Goal: Check status: Check status

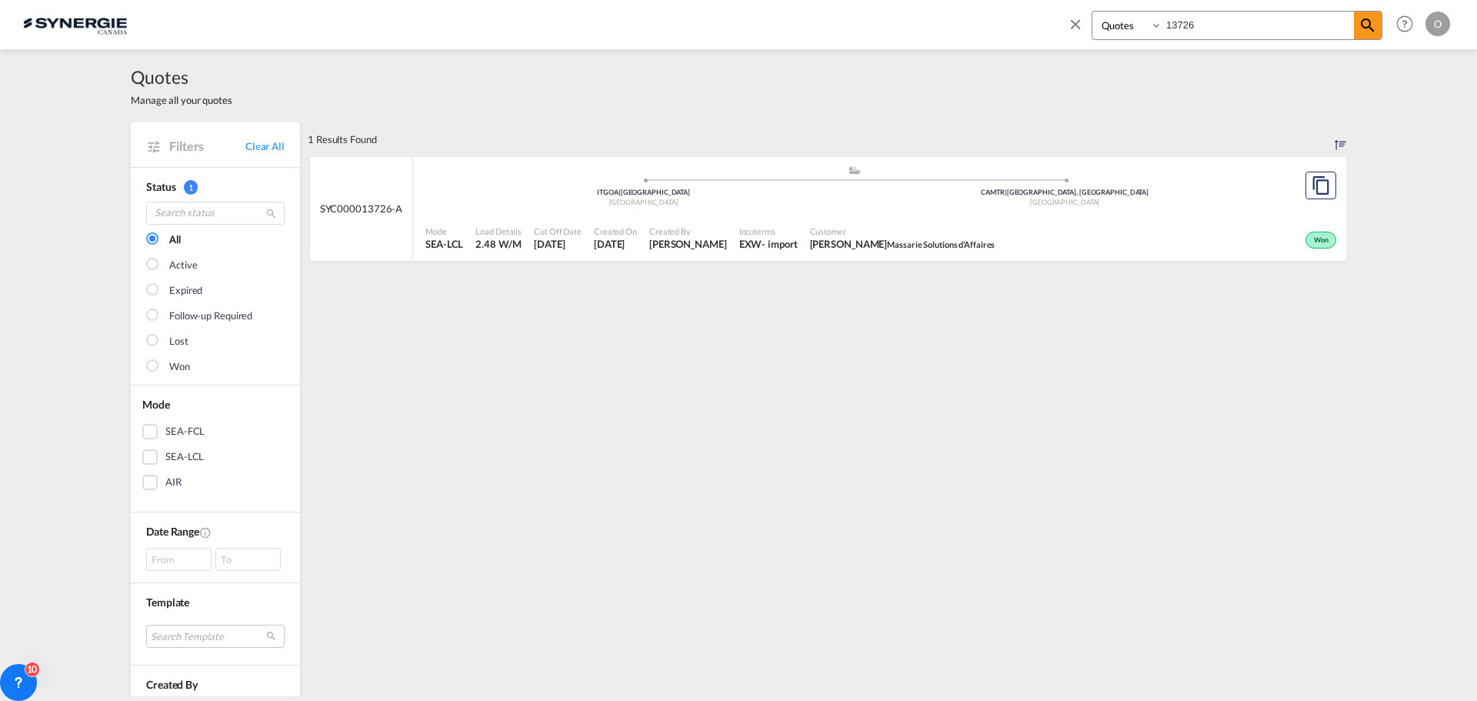
select select "Quotes"
drag, startPoint x: 1199, startPoint y: 22, endPoint x: 1146, endPoint y: 22, distance: 53.1
click at [1146, 22] on div "Bookings Quotes Enquiries 13726" at bounding box center [1236, 25] width 291 height 29
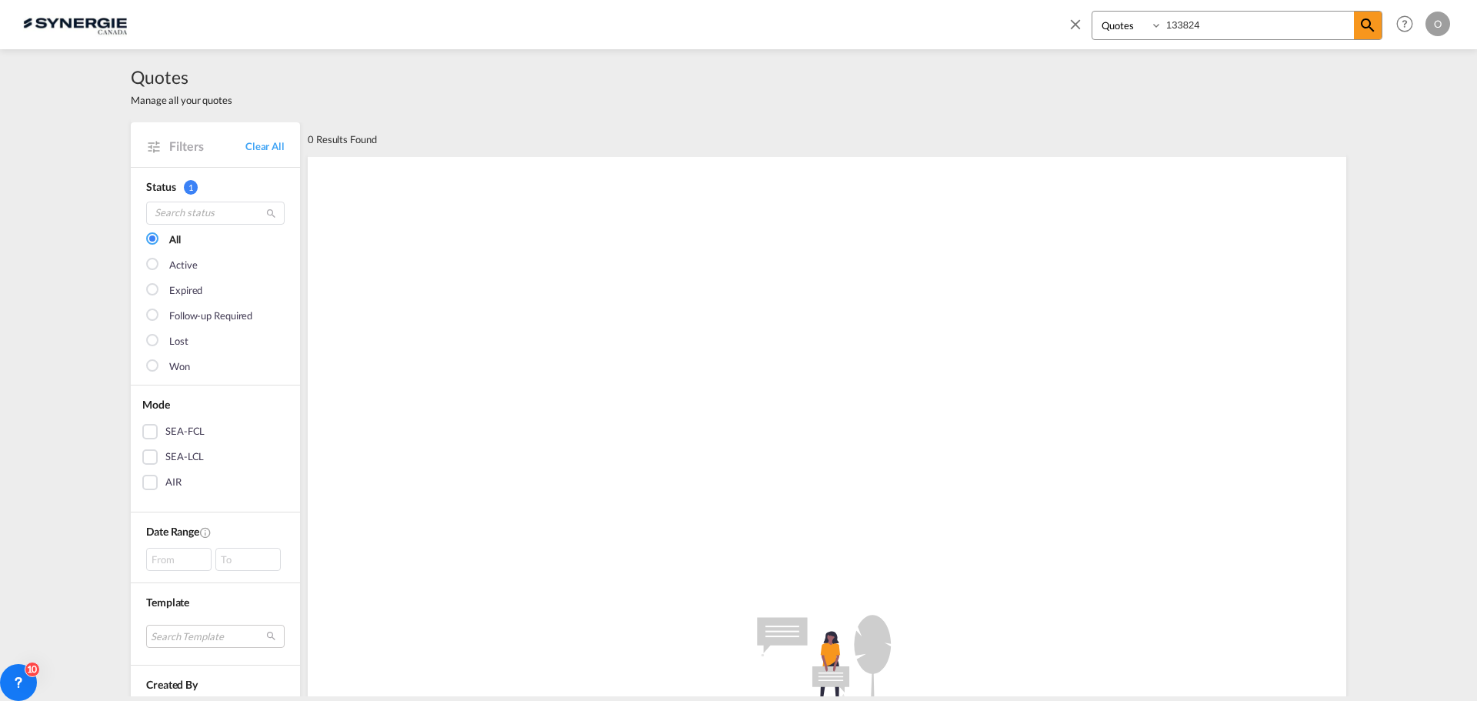
drag, startPoint x: 1227, startPoint y: 21, endPoint x: 1160, endPoint y: 18, distance: 67.0
click at [1160, 18] on div "Bookings Quotes Enquiries 133824" at bounding box center [1236, 25] width 291 height 29
type input "13824"
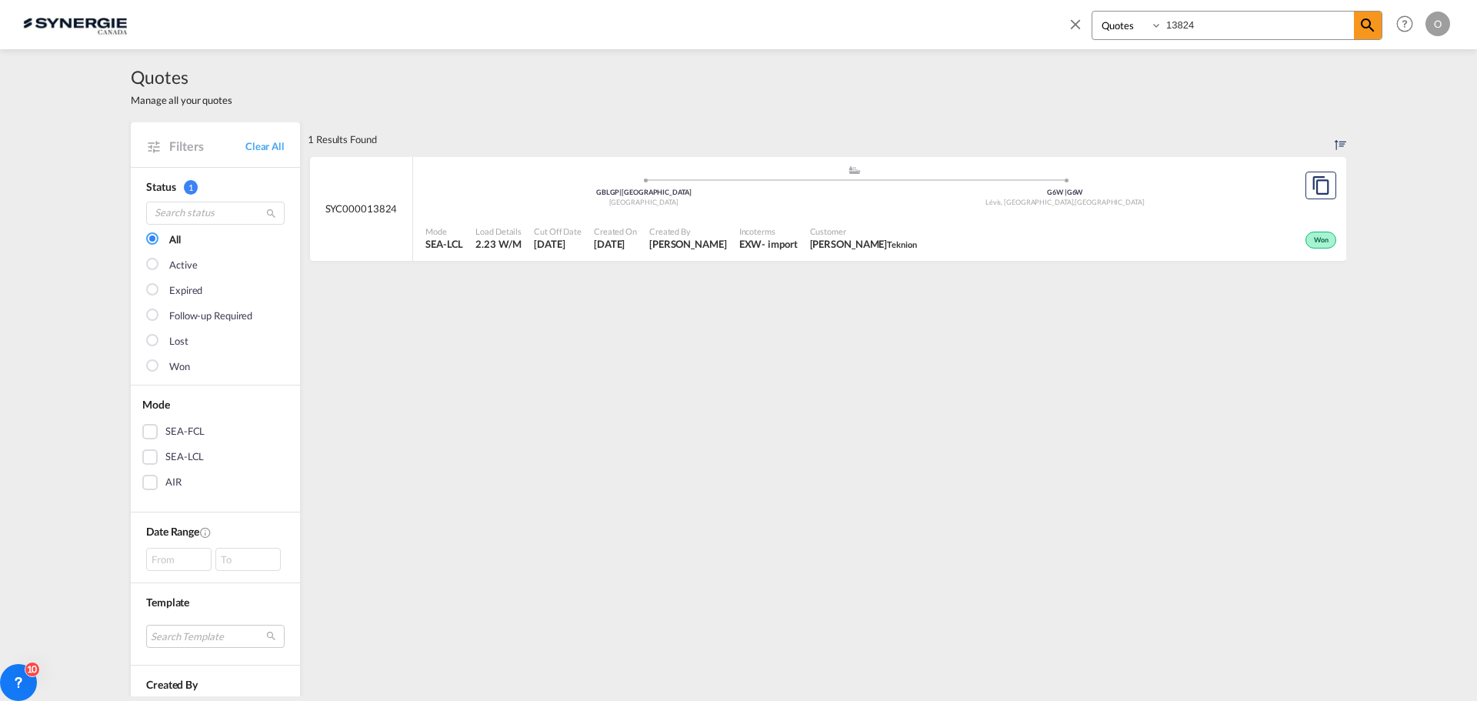
click at [669, 241] on span "[PERSON_NAME]" at bounding box center [688, 244] width 78 height 14
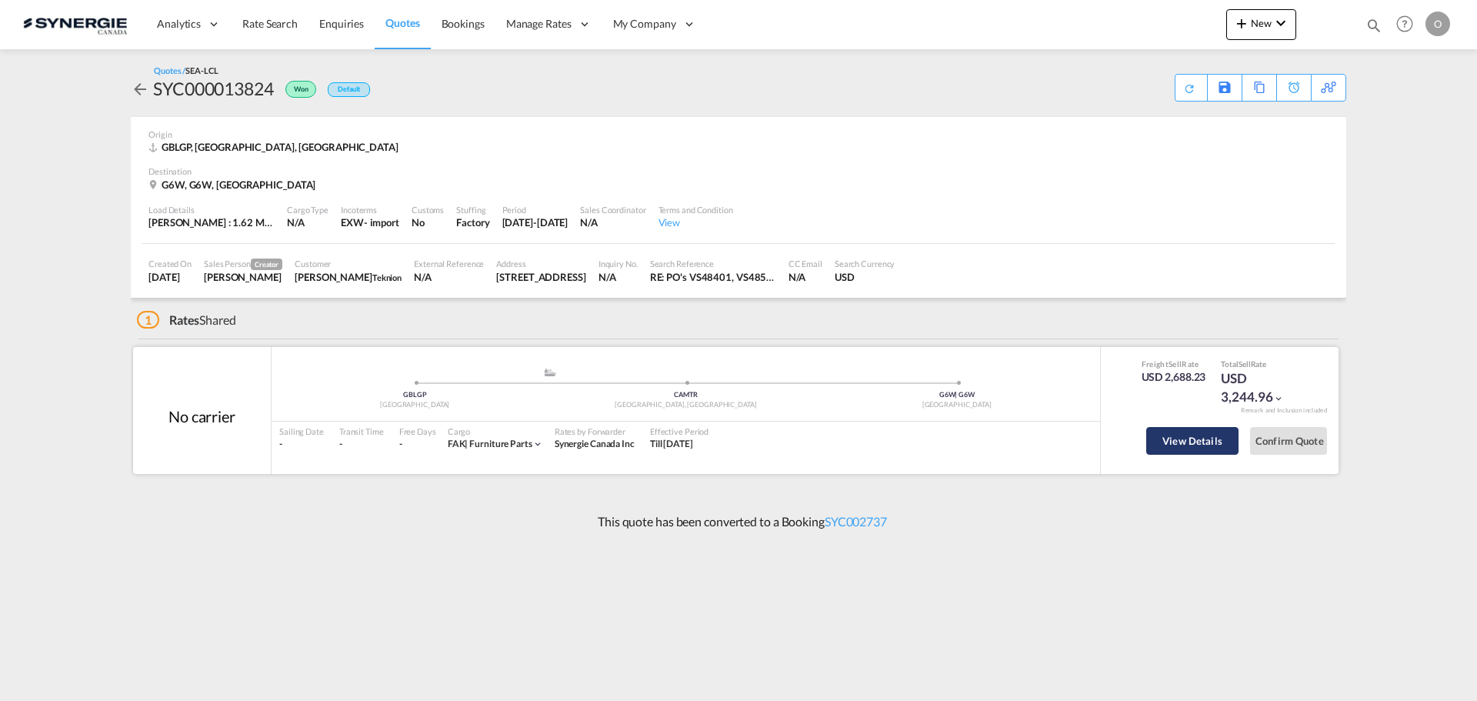
click at [1222, 439] on button "View Details" at bounding box center [1192, 441] width 92 height 28
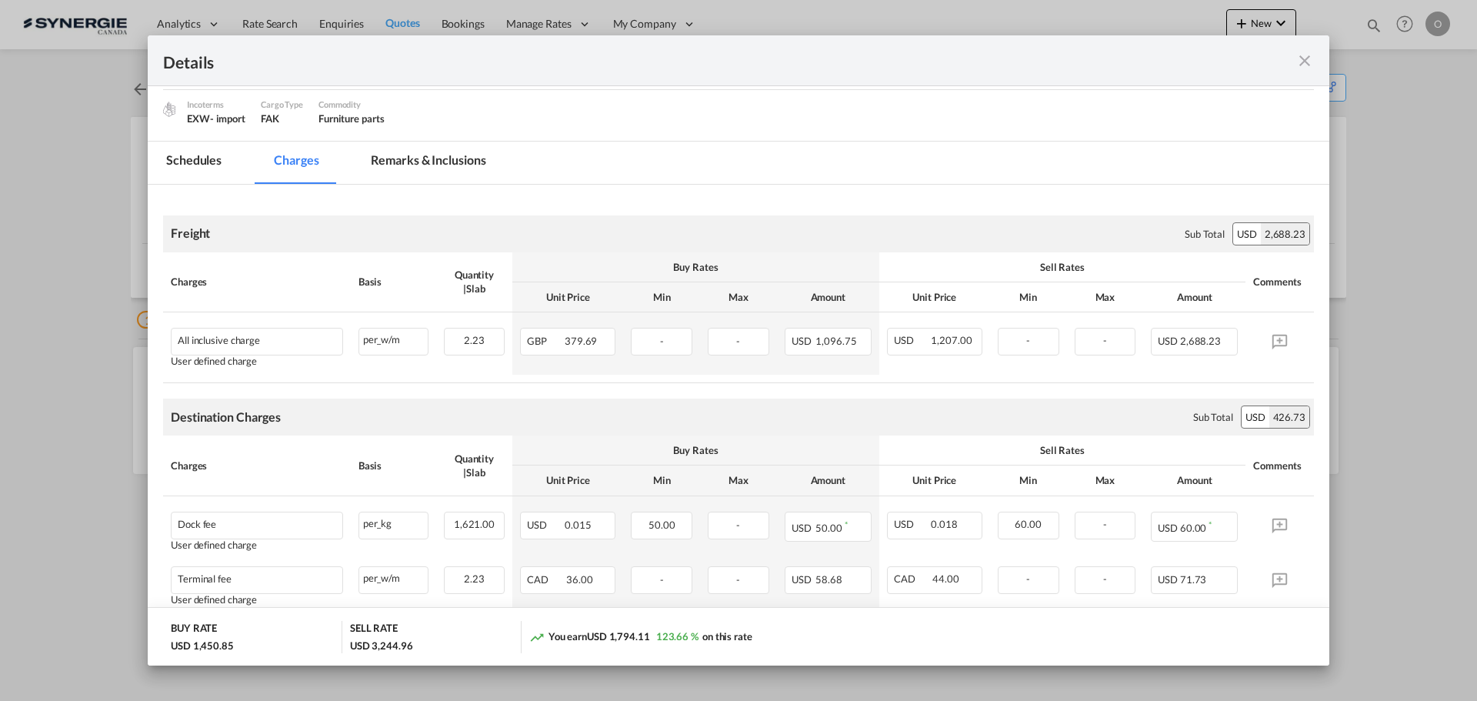
scroll to position [231, 0]
